Goal: Find specific page/section: Find specific page/section

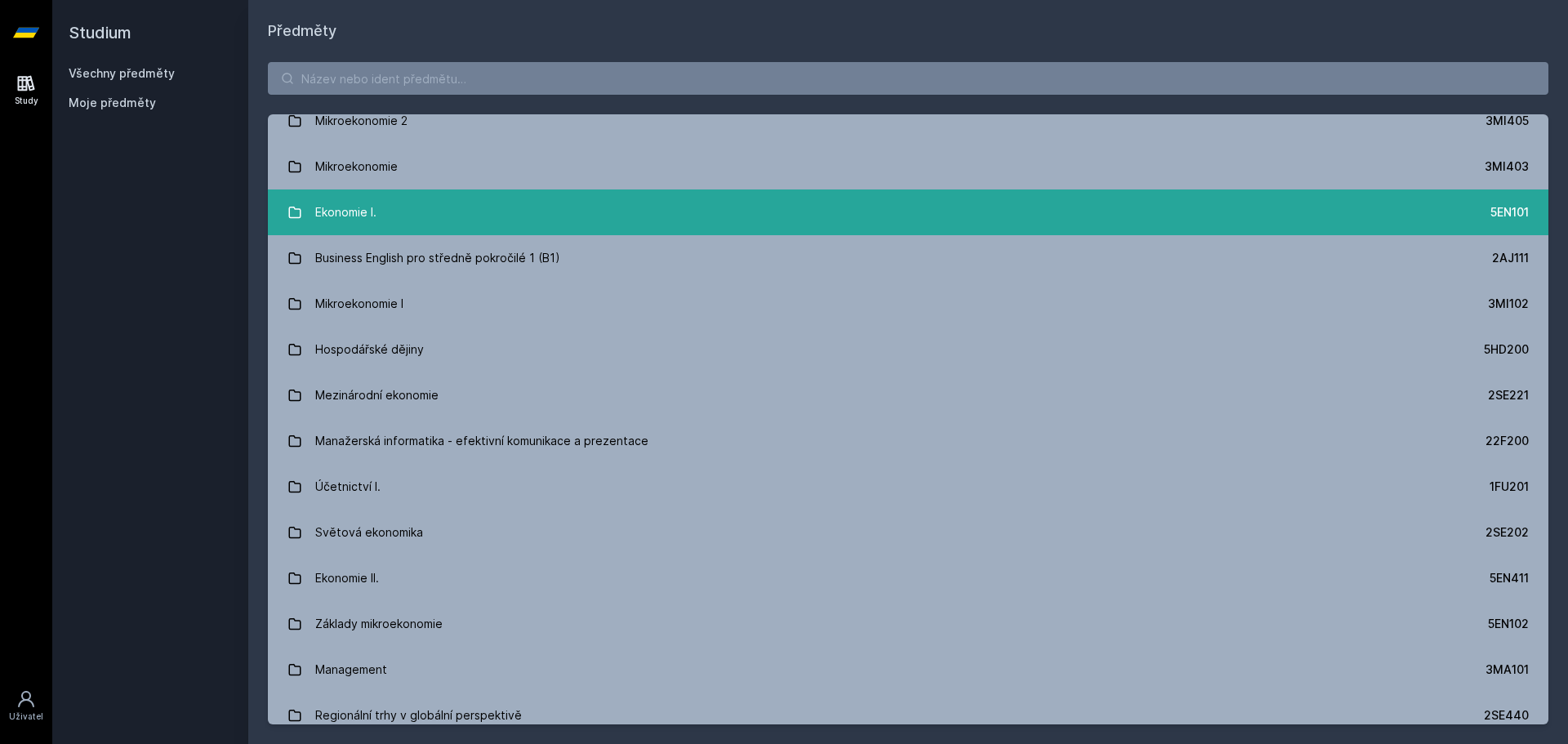
scroll to position [164, 0]
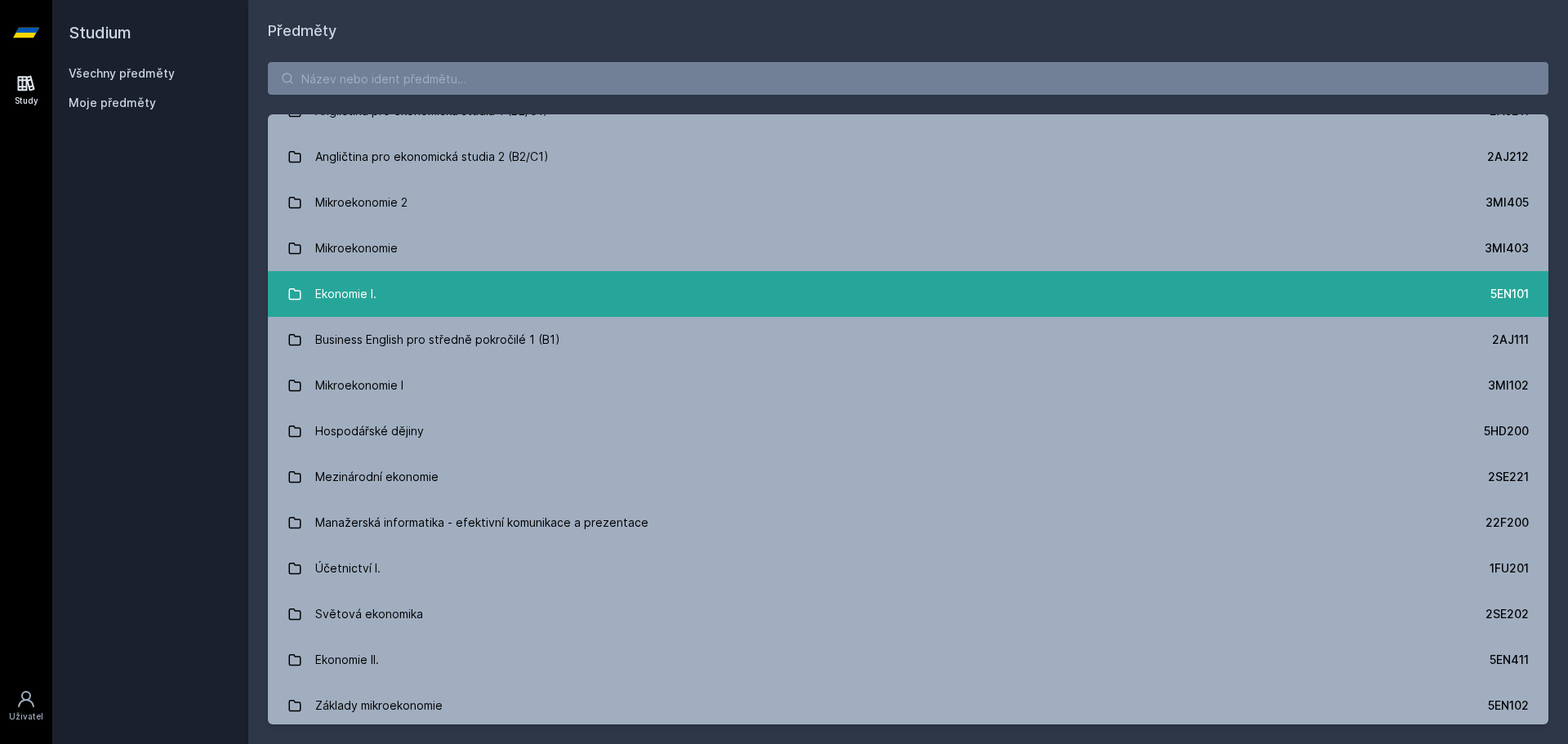
click at [523, 293] on link "Ekonomie I. 5EN101" at bounding box center [908, 294] width 1280 height 45
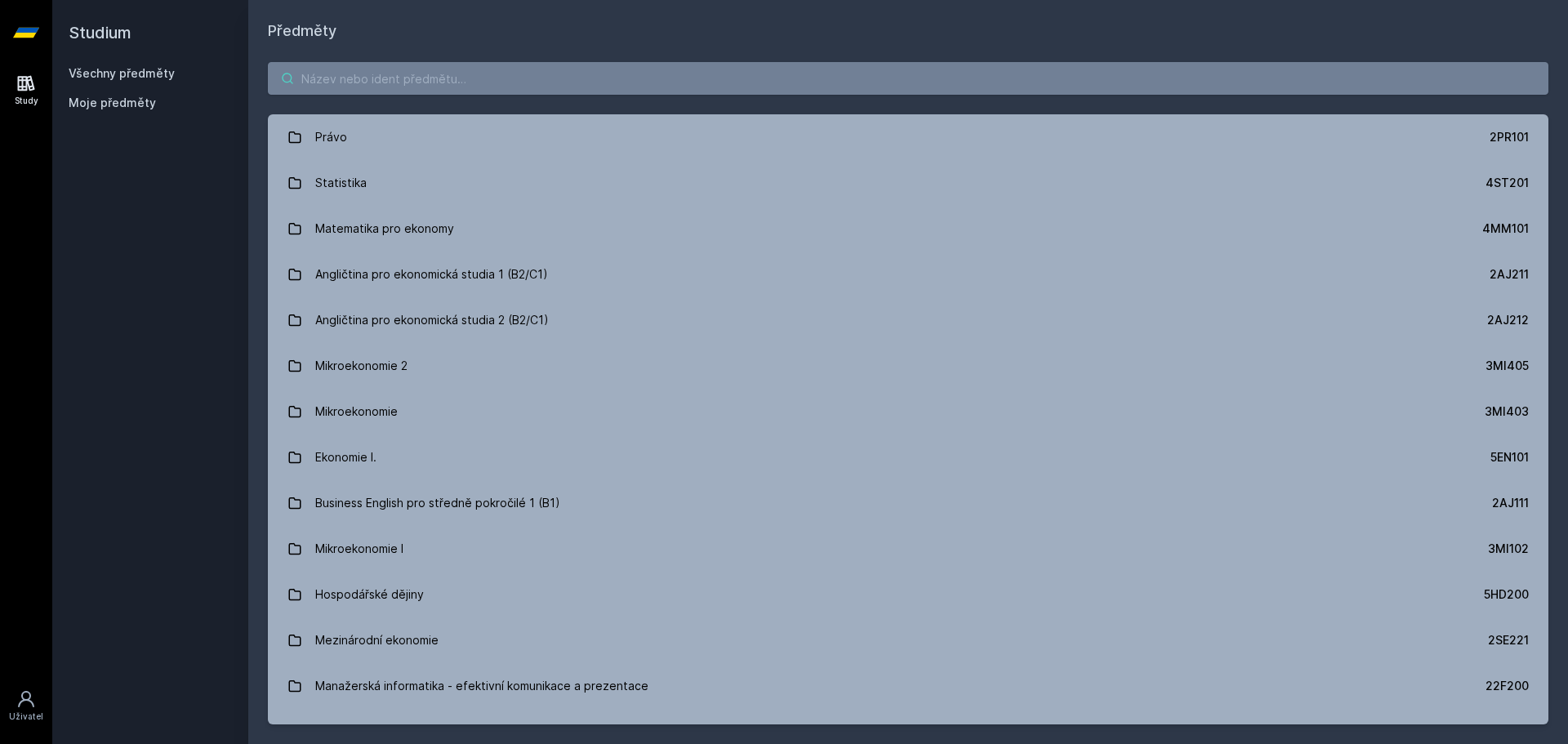
click at [409, 85] on input "search" at bounding box center [908, 78] width 1280 height 33
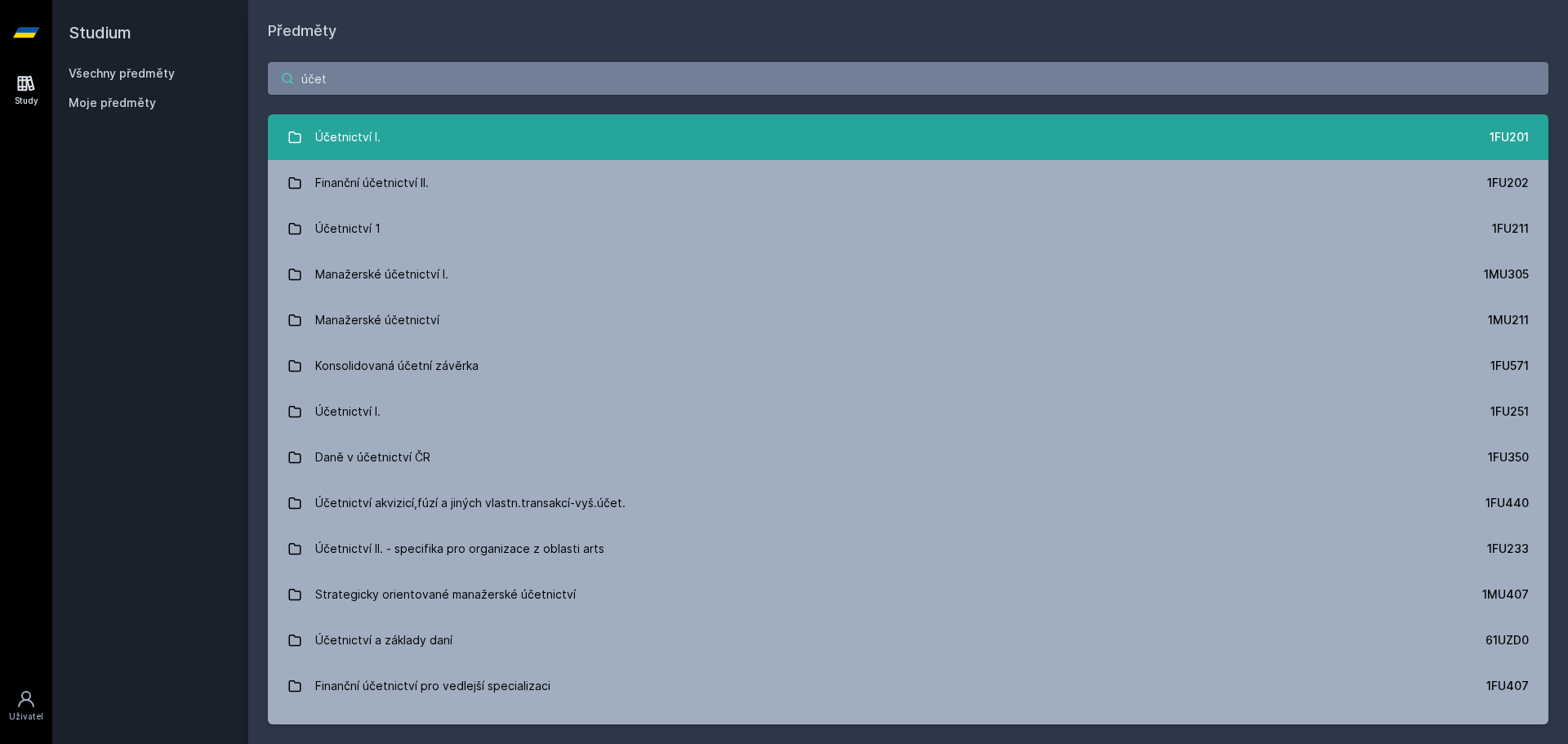
type input "účet"
click at [405, 154] on link "Účetnictví I. 1FU201" at bounding box center [908, 137] width 1280 height 45
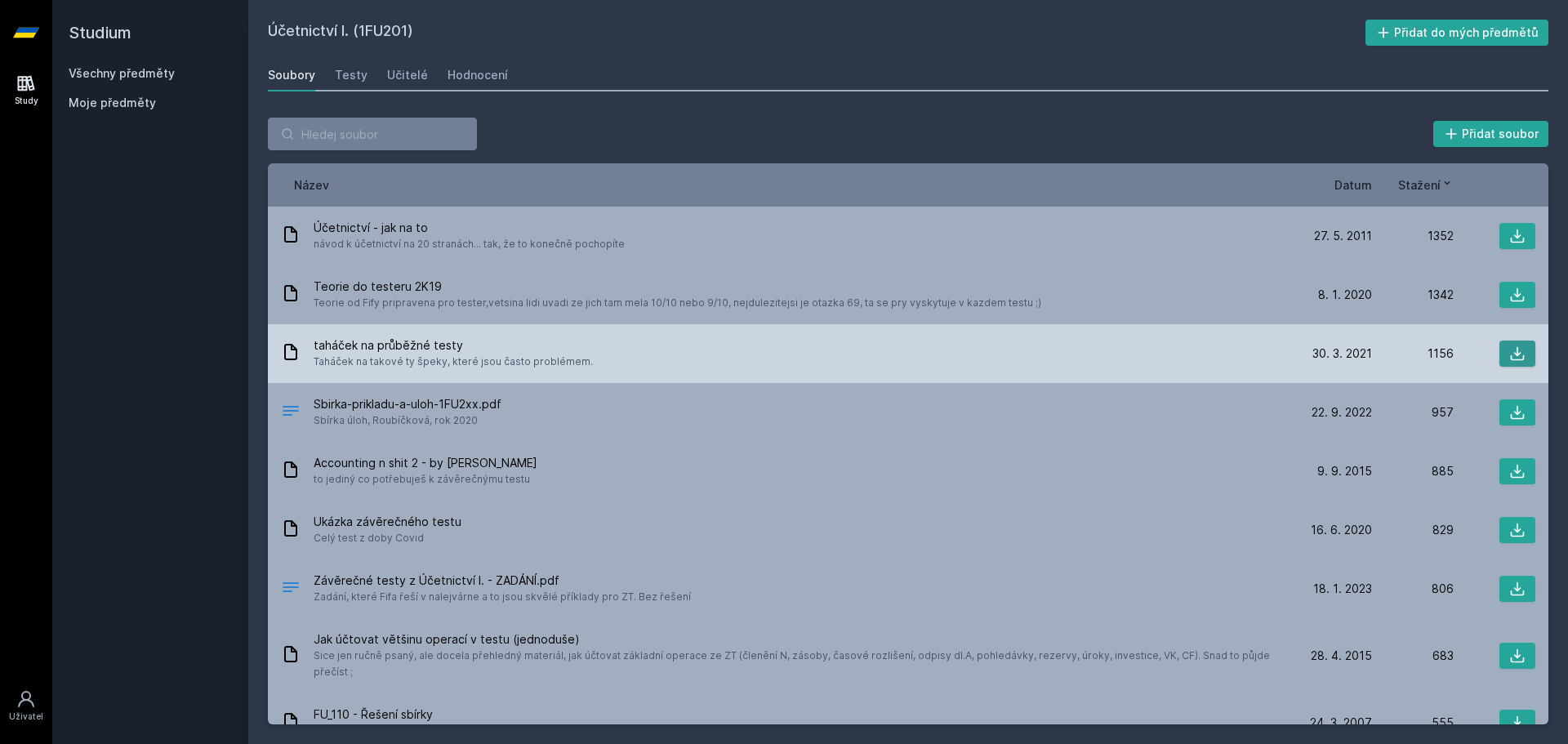
click at [1513, 351] on icon at bounding box center [1517, 354] width 16 height 16
